Goal: Transaction & Acquisition: Book appointment/travel/reservation

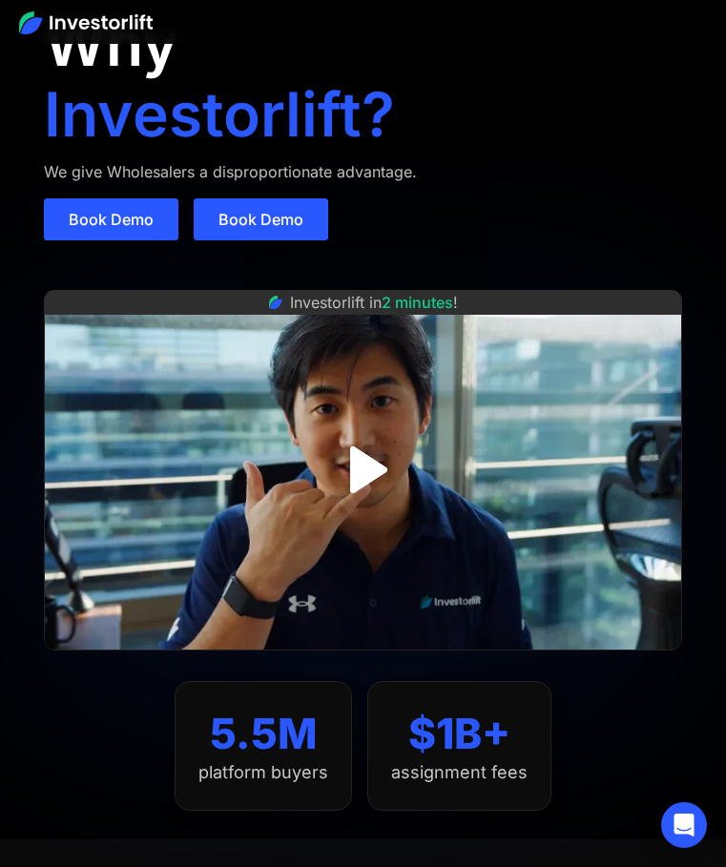
scroll to position [95, 0]
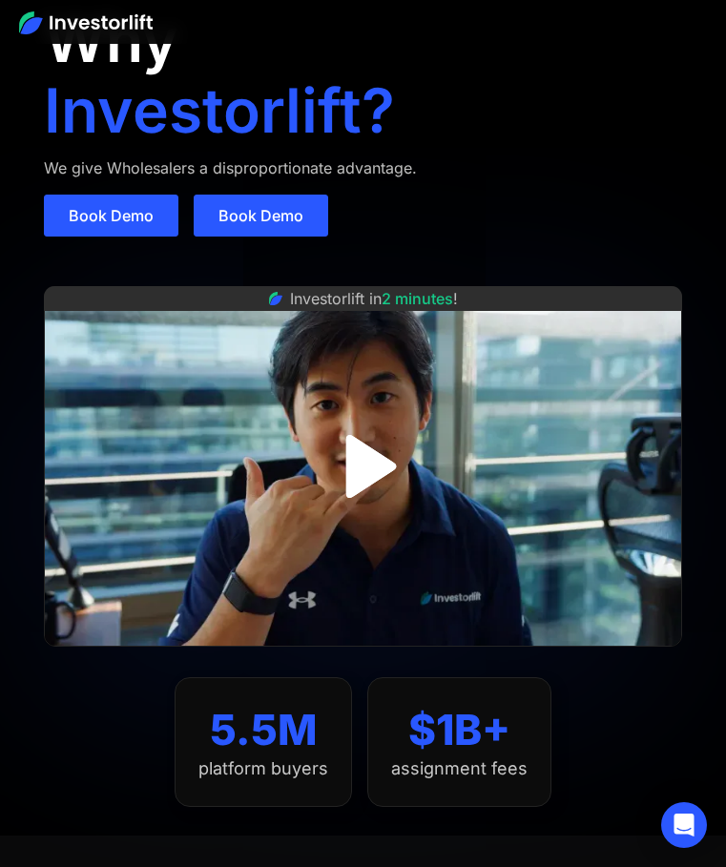
click at [378, 426] on img "open lightbox" at bounding box center [363, 466] width 114 height 114
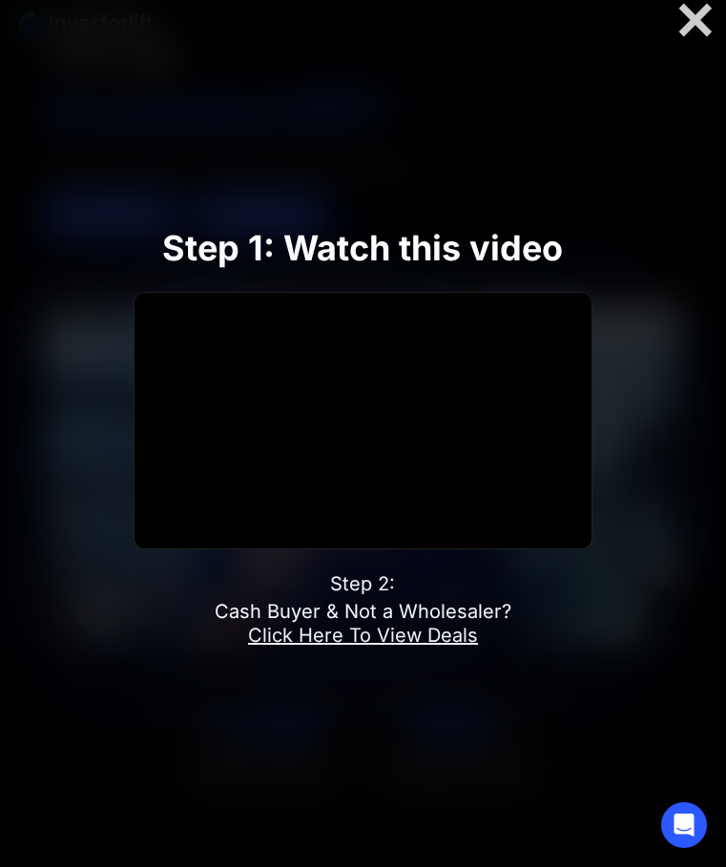
click at [0, 0] on link "Book Demo" at bounding box center [0, 0] width 0 height 0
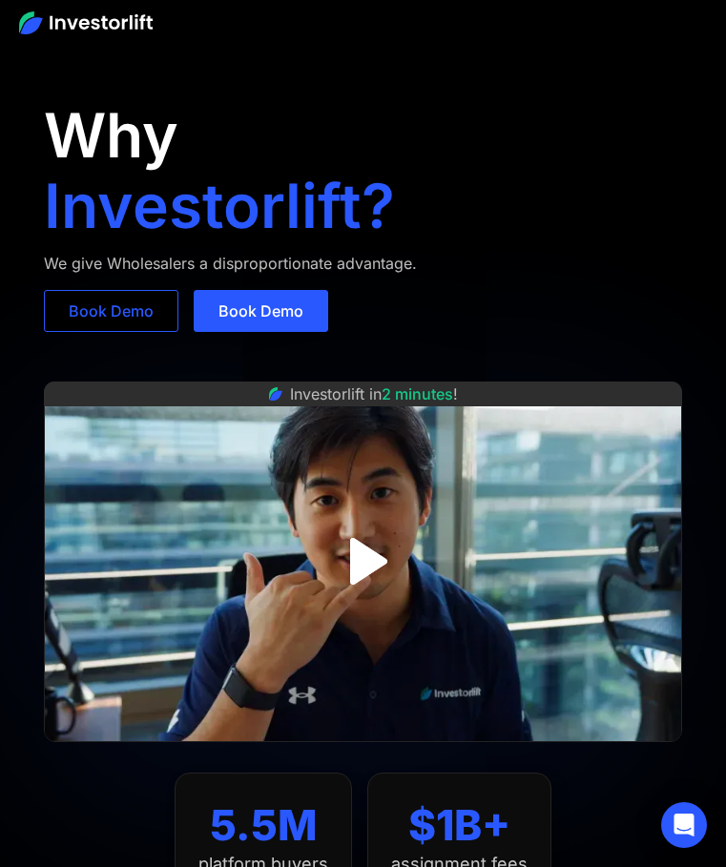
drag, startPoint x: 183, startPoint y: 341, endPoint x: 190, endPoint y: 321, distance: 21.1
